Goal: Information Seeking & Learning: Learn about a topic

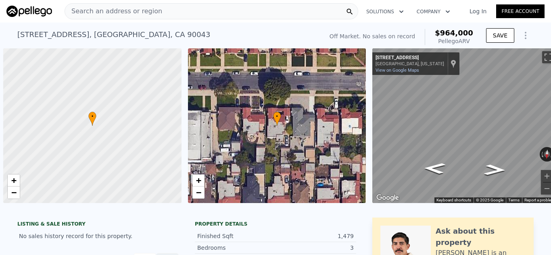
scroll to position [0, 3]
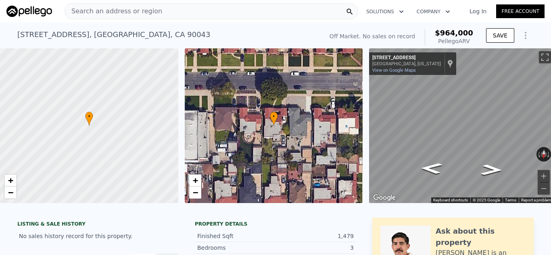
click at [264, 14] on div "Search an address or region" at bounding box center [212, 11] width 294 height 16
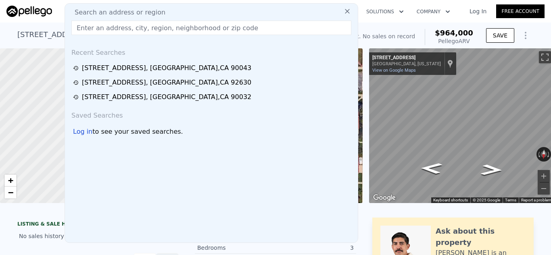
type input "[STREET_ADDRESS]"
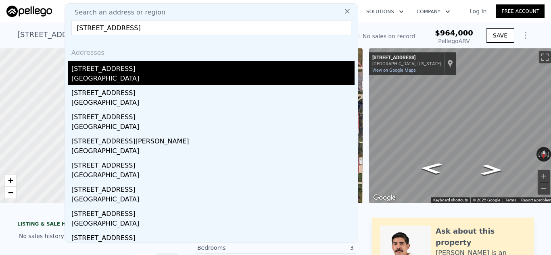
click at [150, 71] on div "[STREET_ADDRESS]" at bounding box center [212, 67] width 283 height 13
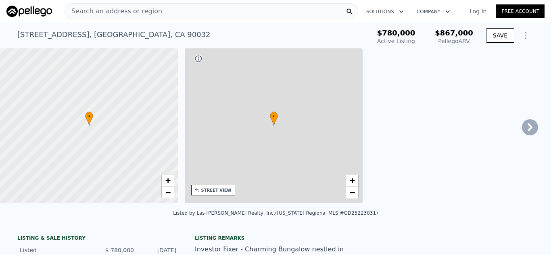
type input "3"
type input "2"
type input "878"
type input "1450"
type input "3291"
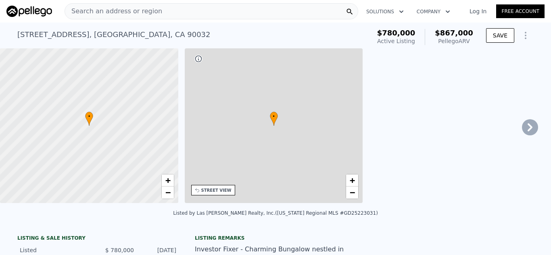
type input "6501"
type input "$ 867,000"
type input "6"
type input "-$ 17,637"
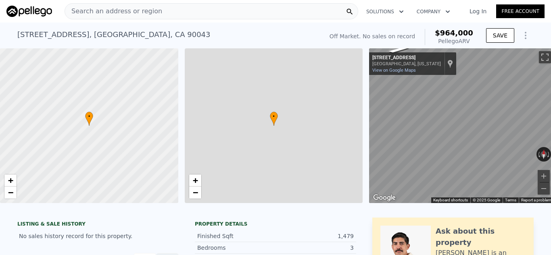
type input "5"
type input "3"
type input "1067"
type input "1857"
type input "4803"
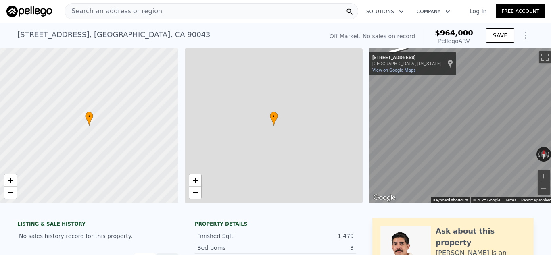
type input "6777"
type input "$ 964,000"
type input "7"
type input "$ 29,998"
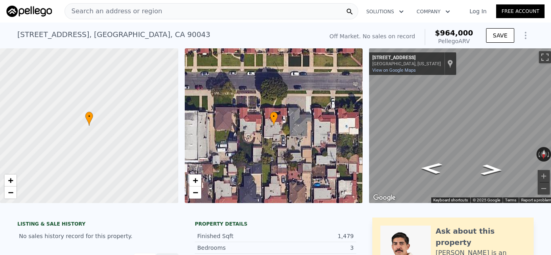
click at [246, 7] on div "Search an address or region" at bounding box center [212, 11] width 294 height 16
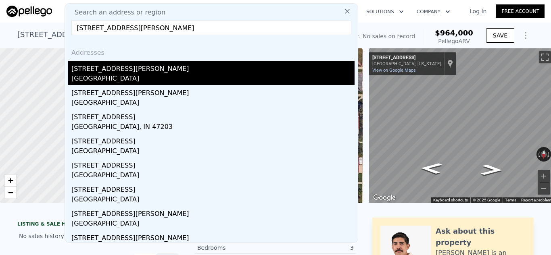
type input "[STREET_ADDRESS][PERSON_NAME]"
click at [141, 72] on div "[STREET_ADDRESS][PERSON_NAME]" at bounding box center [212, 67] width 283 height 13
